Goal: Task Accomplishment & Management: Use online tool/utility

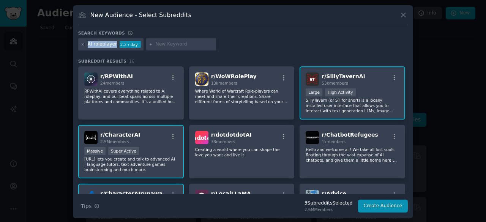
drag, startPoint x: 87, startPoint y: 44, endPoint x: 113, endPoint y: 50, distance: 26.5
click at [113, 50] on div "AI roleplayer 2.2 / day" at bounding box center [243, 45] width 330 height 15
click at [139, 57] on div "Search keywords Try a 2-4 keywords your audience might mention AI roleplayer 2.…" at bounding box center [243, 121] width 330 height 183
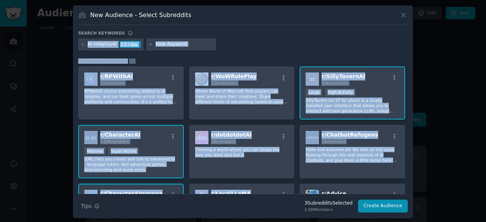
drag, startPoint x: 260, startPoint y: 189, endPoint x: 307, endPoint y: 38, distance: 157.9
click at [307, 38] on div "Search keywords Try a 2-4 keywords your audience might mention AI roleplayer 2.…" at bounding box center [243, 121] width 330 height 183
click at [307, 38] on div "AI roleplayer 2.2 / day" at bounding box center [243, 45] width 330 height 15
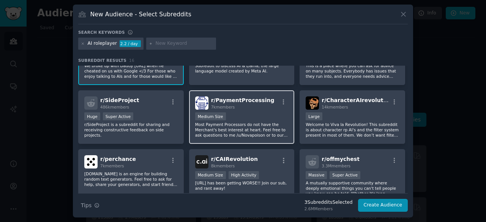
scroll to position [37, 0]
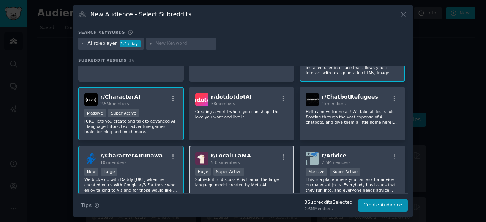
click at [233, 153] on span "r/ LocalLLaMA" at bounding box center [231, 156] width 40 height 6
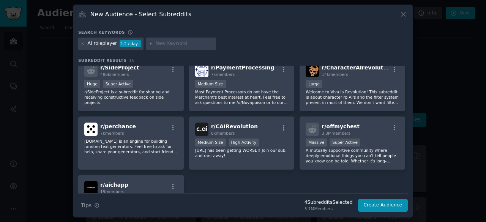
scroll to position [182, 0]
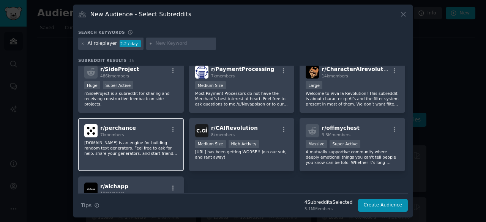
click at [97, 135] on div "r/ perchance 7k members" at bounding box center [130, 130] width 93 height 13
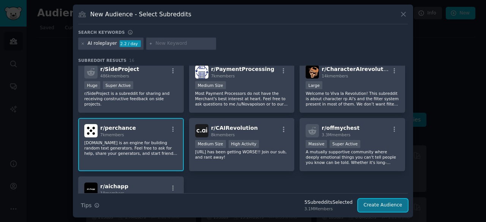
click at [381, 201] on button "Create Audience" at bounding box center [383, 205] width 50 height 13
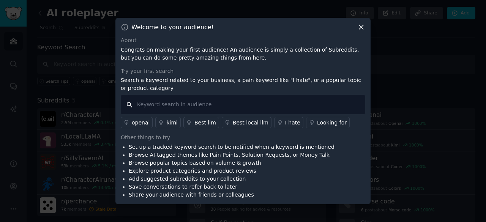
click at [226, 106] on input "text" at bounding box center [243, 104] width 245 height 19
type input "ㅡ"
type input "memory"
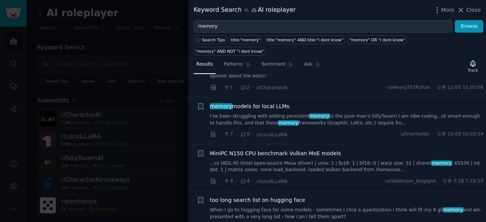
scroll to position [36, 0]
click at [462, 9] on icon at bounding box center [461, 10] width 4 height 4
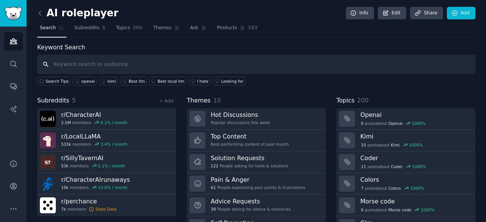
click at [124, 68] on input "text" at bounding box center [256, 64] width 438 height 19
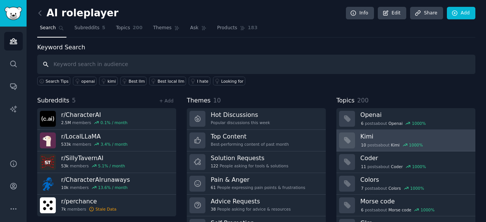
scroll to position [38, 0]
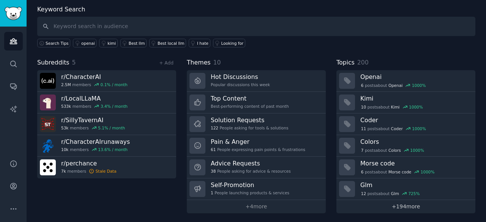
click at [412, 210] on link "+ 194 more" at bounding box center [406, 206] width 139 height 13
